Goal: Information Seeking & Learning: Find specific fact

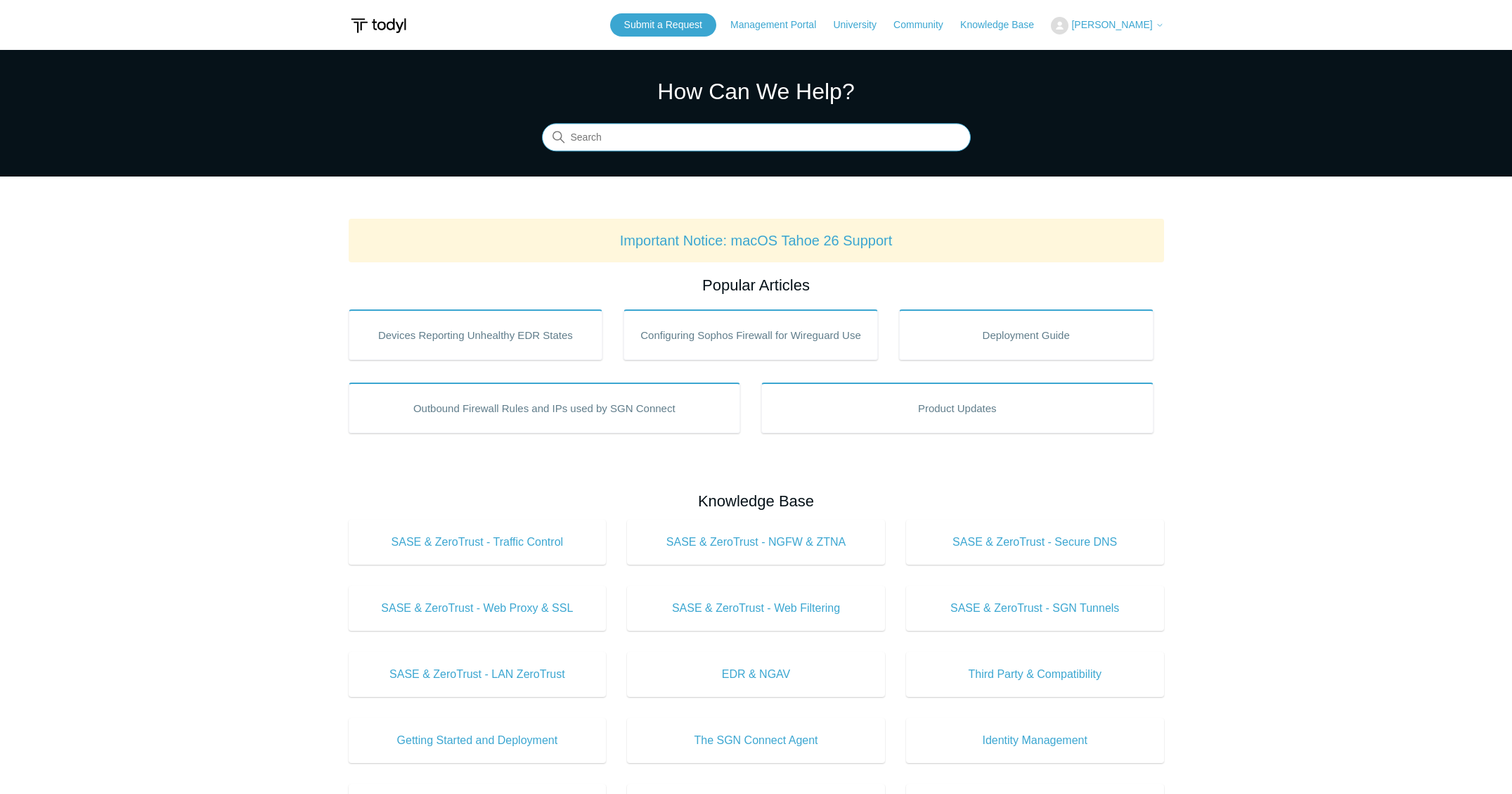
click at [744, 136] on input "Search" at bounding box center [756, 138] width 429 height 28
click at [743, 137] on input "Search" at bounding box center [756, 138] width 429 height 28
type input "ip"
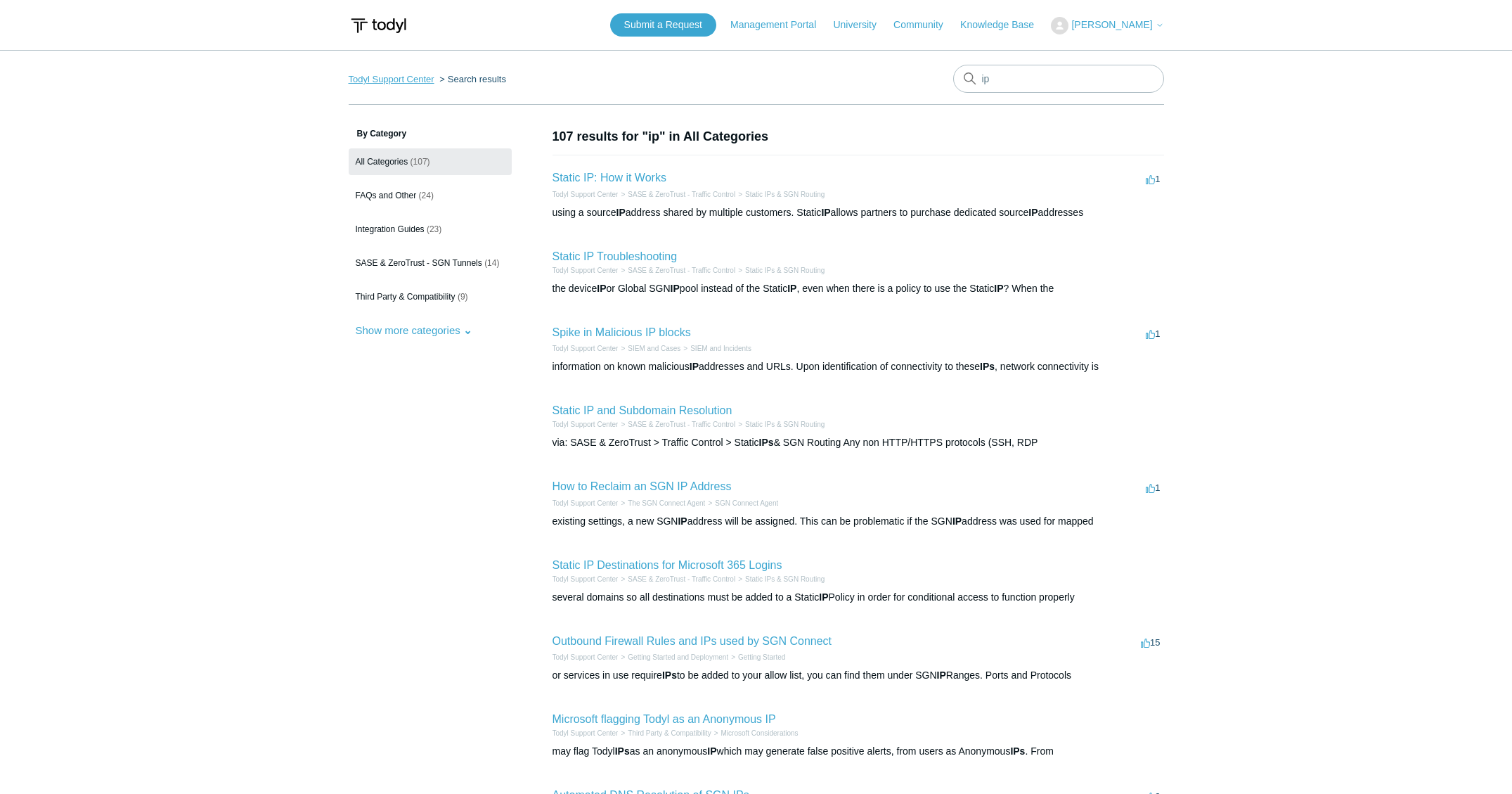
click at [373, 75] on link "Todyl Support Center" at bounding box center [391, 79] width 86 height 10
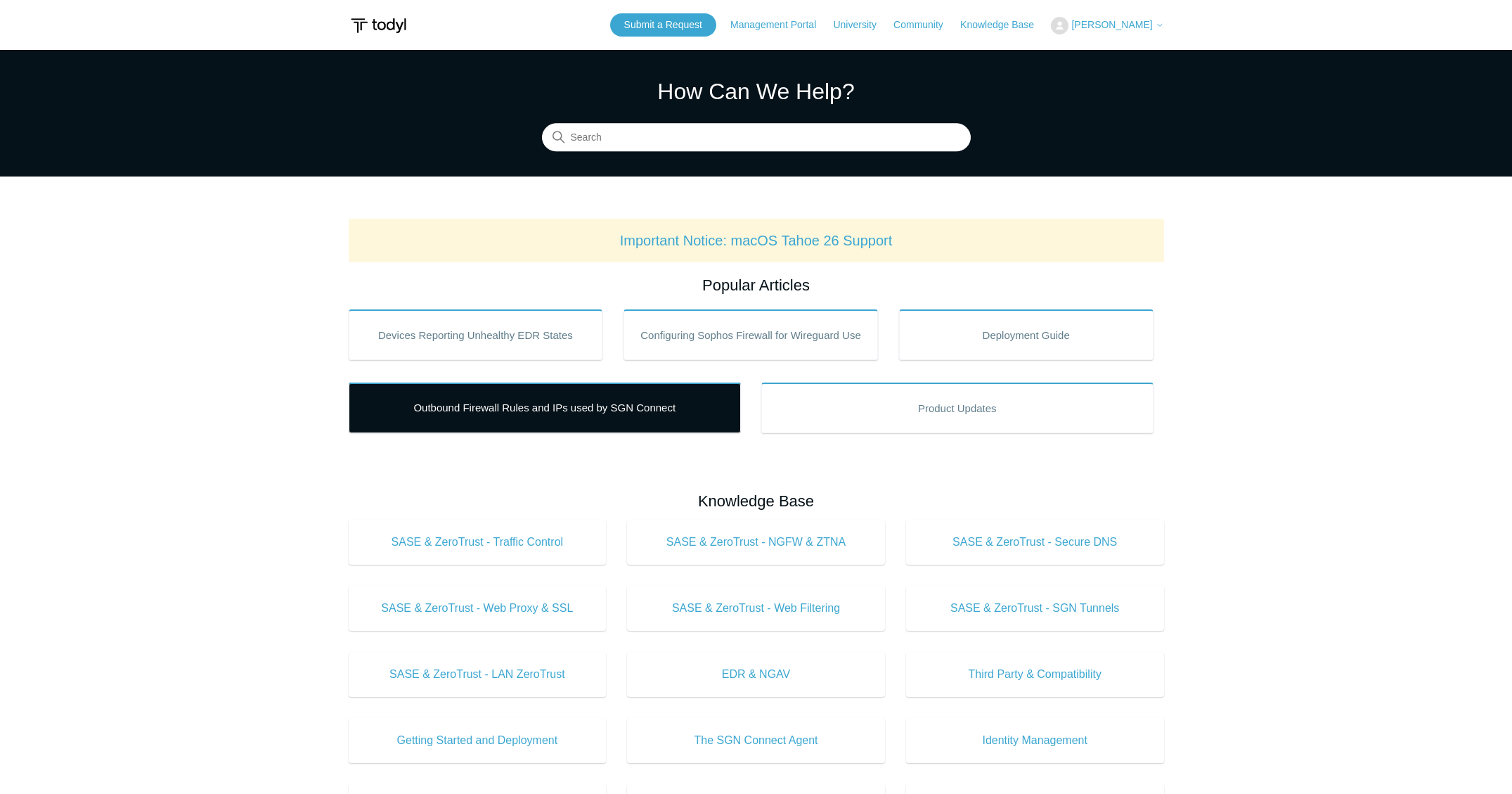
click at [596, 402] on link "Outbound Firewall Rules and IPs used by SGN Connect" at bounding box center [544, 408] width 392 height 51
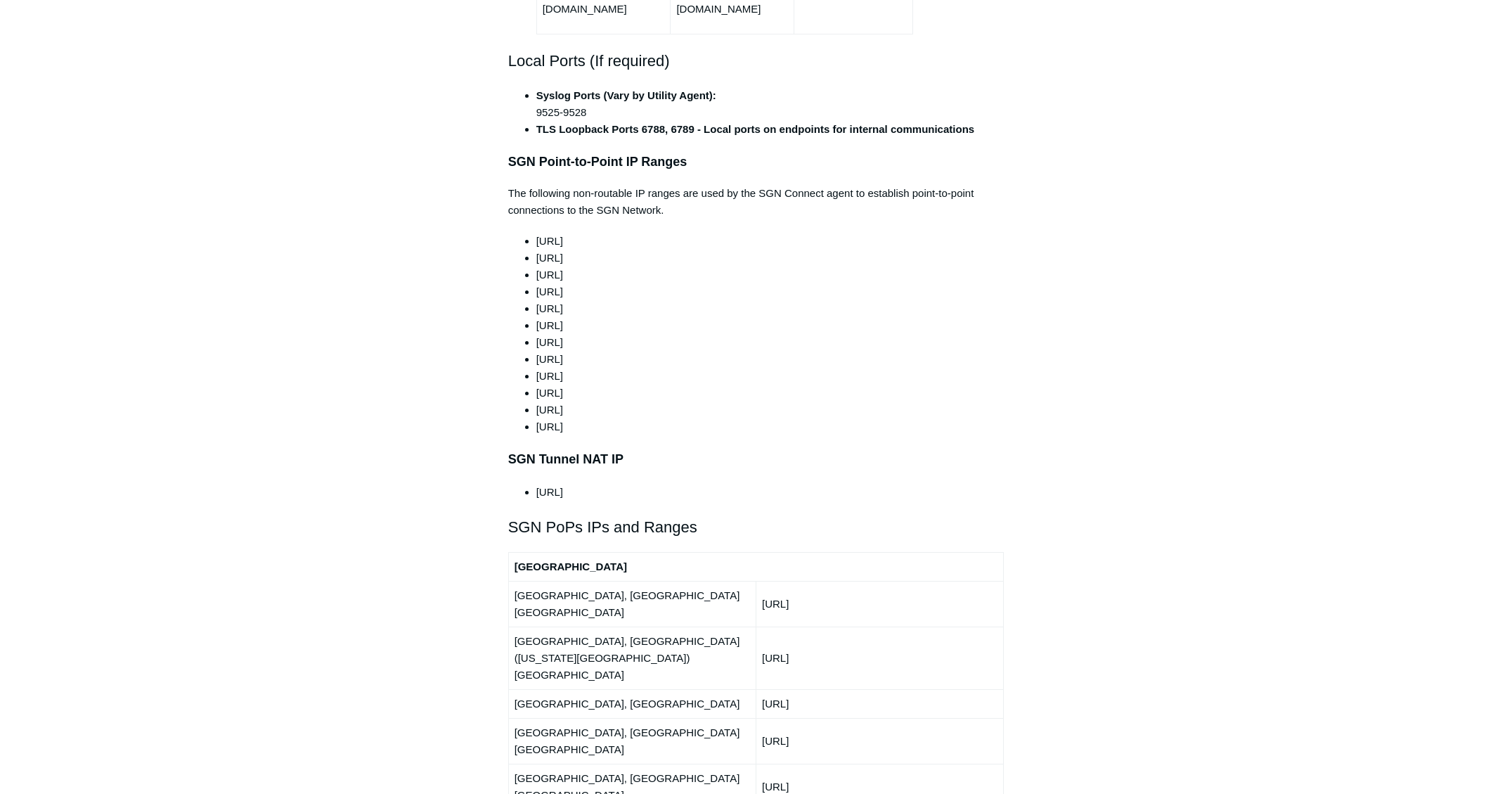
scroll to position [1709, 0]
